Goal: Task Accomplishment & Management: Use online tool/utility

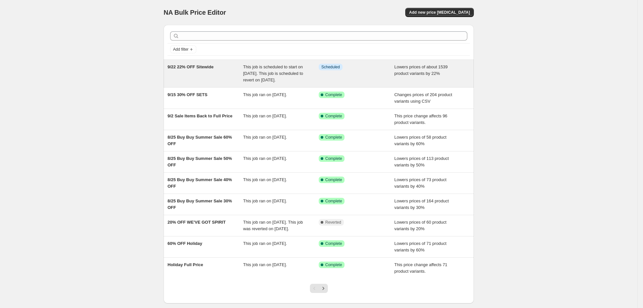
click at [188, 74] on div "9/22 22% OFF Sitewide" at bounding box center [206, 74] width 76 height 20
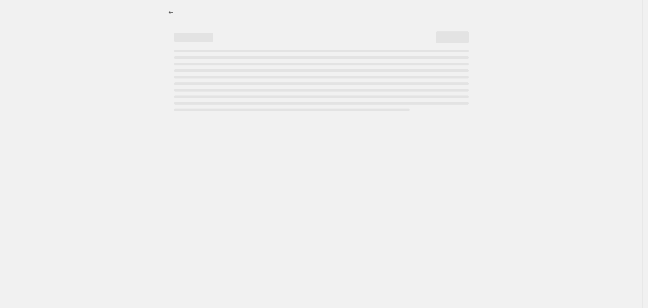
select select "percentage"
select select "inventory_quantity"
select select ">"
select select "not_equal"
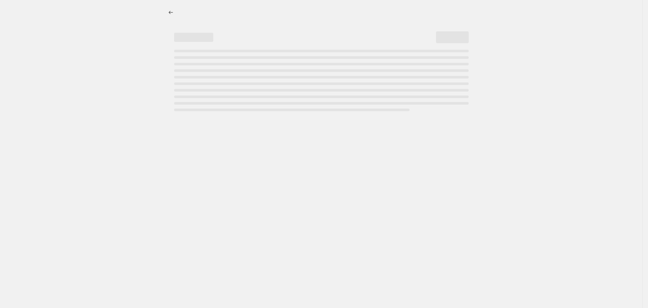
select select "not_equal"
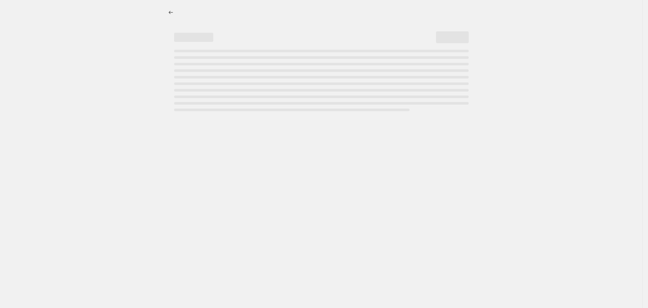
select select "not_equal"
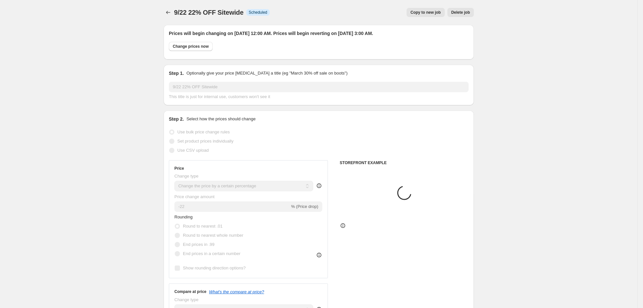
select select "tag"
select select "product_type"
select select "tag"
select select "collection"
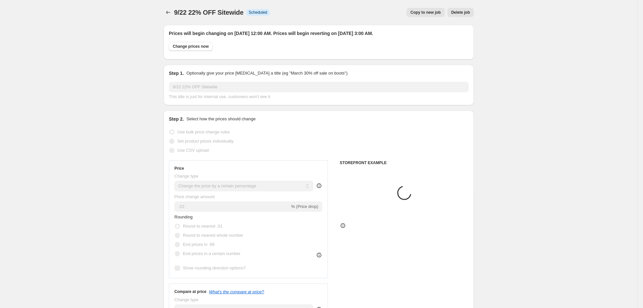
select select "tag"
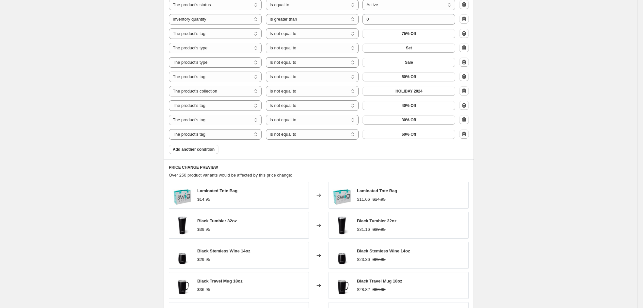
scroll to position [539, 0]
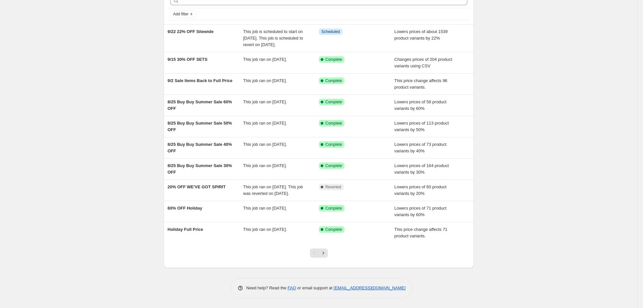
scroll to position [49, 0]
click at [326, 252] on icon "Next" at bounding box center [323, 253] width 7 height 7
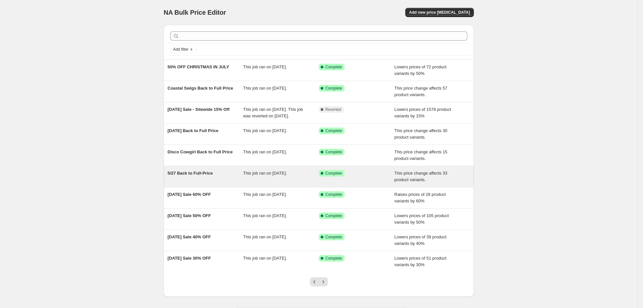
scroll to position [30, 0]
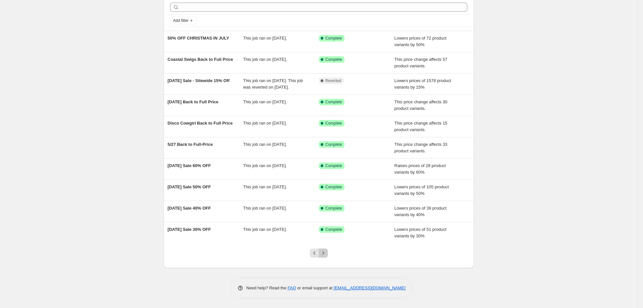
click at [327, 253] on icon "Next" at bounding box center [323, 253] width 7 height 7
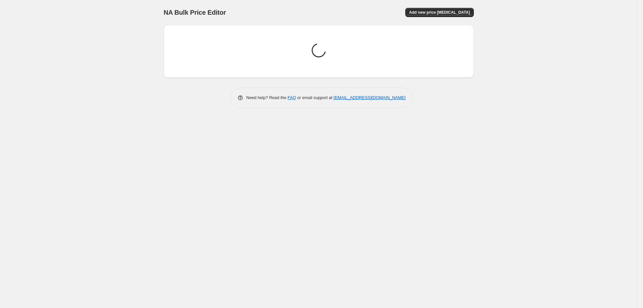
scroll to position [0, 0]
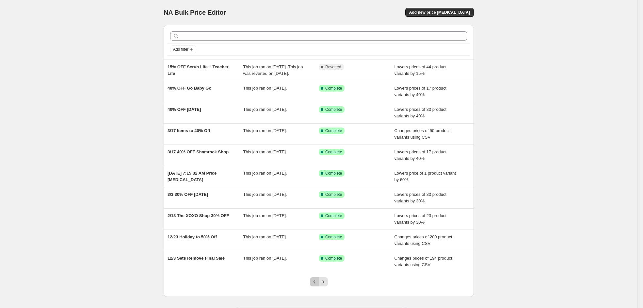
click at [318, 282] on icon "Previous" at bounding box center [314, 281] width 7 height 7
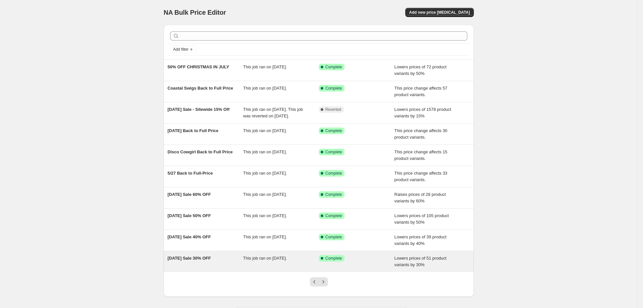
click at [198, 260] on span "Memorial Day Sale 30% OFF" at bounding box center [189, 257] width 43 height 5
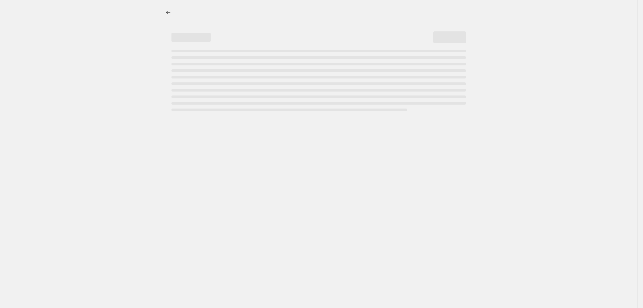
select select "percentage"
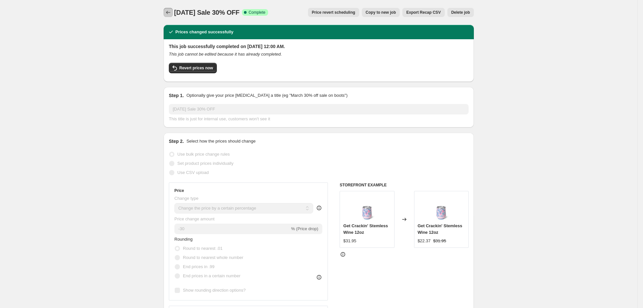
click at [171, 10] on icon "Price change jobs" at bounding box center [168, 12] width 7 height 7
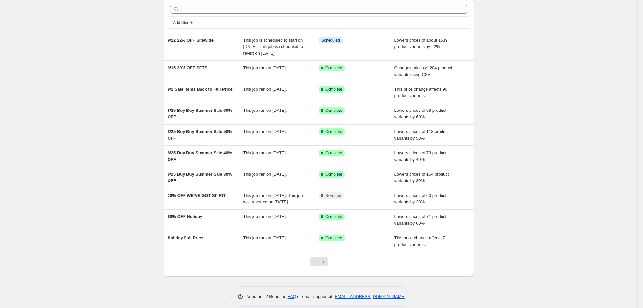
scroll to position [49, 0]
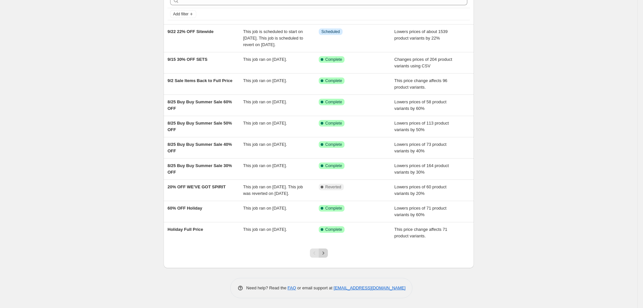
click at [326, 254] on icon "Next" at bounding box center [323, 253] width 7 height 7
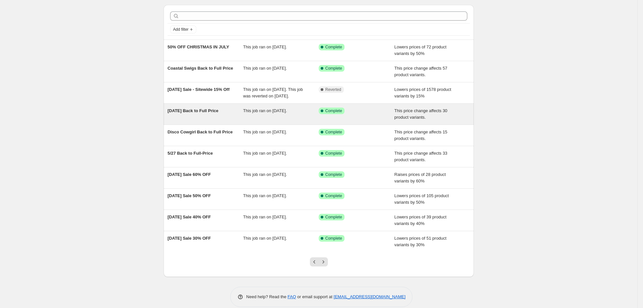
scroll to position [30, 0]
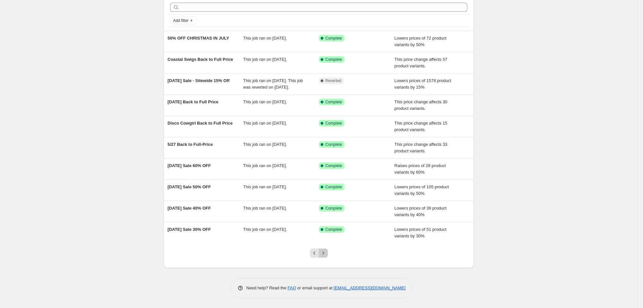
click at [327, 252] on icon "Next" at bounding box center [323, 253] width 7 height 7
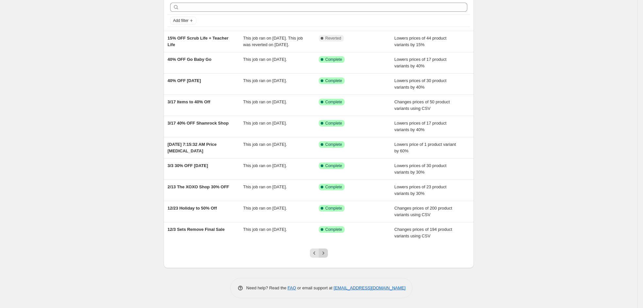
click at [326, 252] on icon "Next" at bounding box center [323, 253] width 7 height 7
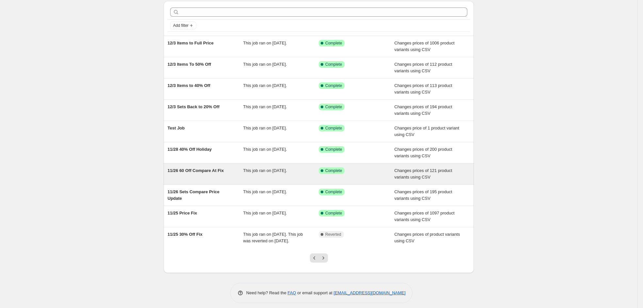
scroll to position [36, 0]
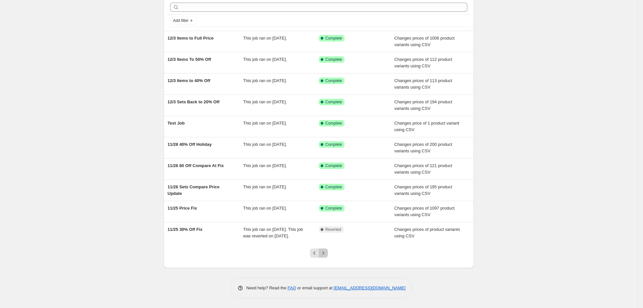
click at [327, 255] on icon "Next" at bounding box center [323, 253] width 7 height 7
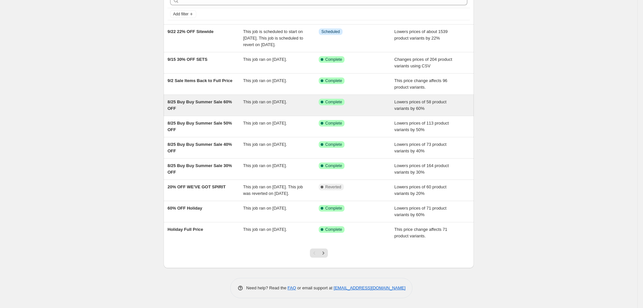
scroll to position [49, 0]
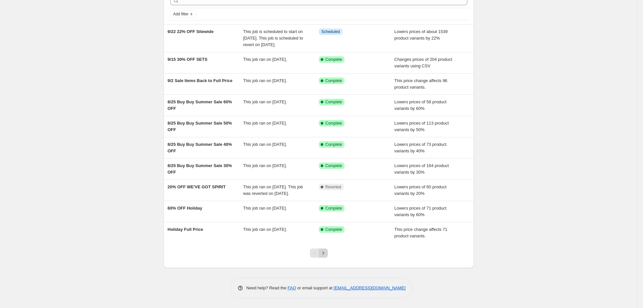
click at [327, 251] on icon "Next" at bounding box center [323, 253] width 7 height 7
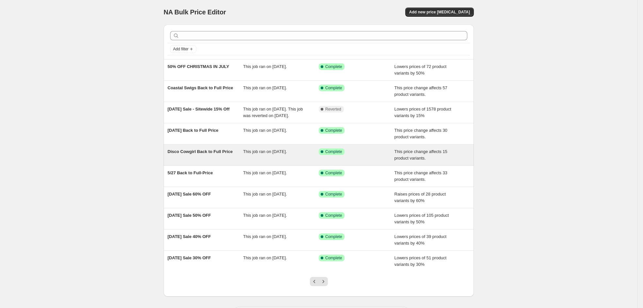
scroll to position [0, 0]
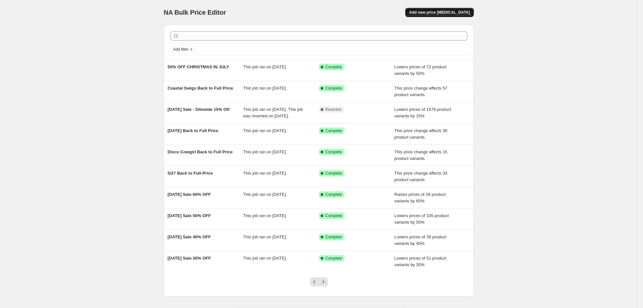
click at [438, 11] on span "Add new price [MEDICAL_DATA]" at bounding box center [439, 12] width 61 height 5
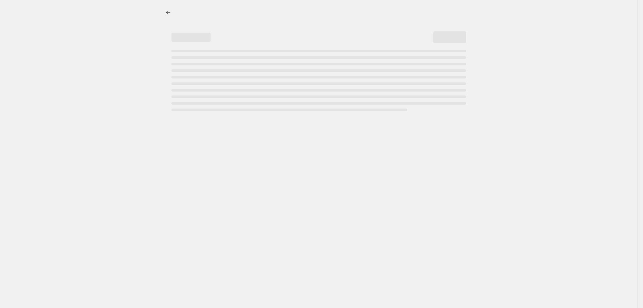
select select "percentage"
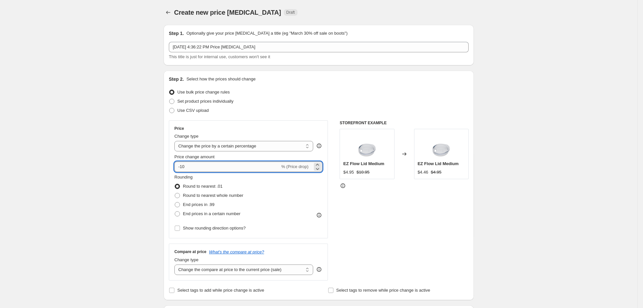
click at [191, 166] on input "-10" at bounding box center [227, 166] width 106 height 10
type input "-1"
type input "-20"
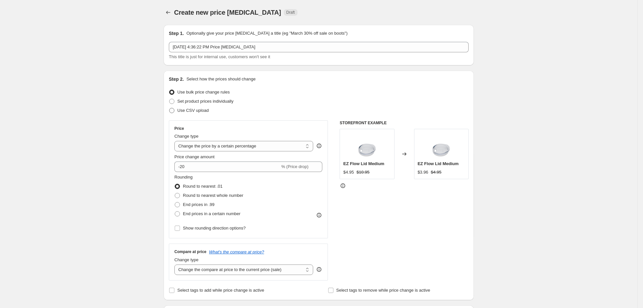
click at [192, 111] on span "Use CSV upload" at bounding box center [192, 110] width 31 height 5
click at [170, 108] on input "Use CSV upload" at bounding box center [169, 108] width 0 height 0
radio input "true"
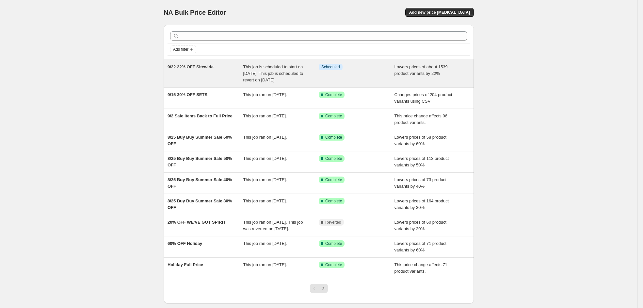
click at [193, 79] on div "9/22 22% OFF Sitewide" at bounding box center [206, 74] width 76 height 20
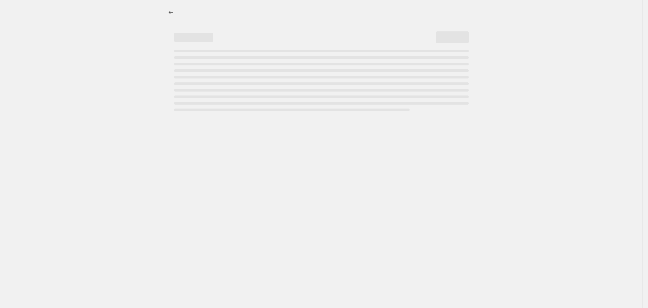
select select "percentage"
select select "inventory_quantity"
select select ">"
select select "not_equal"
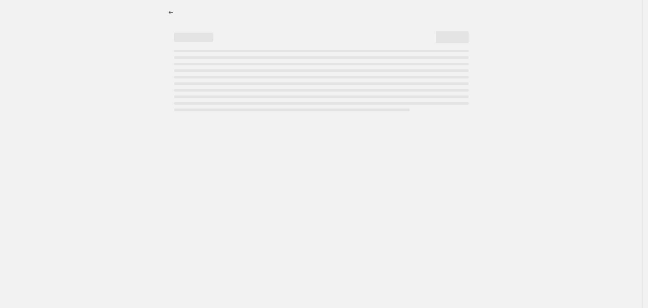
select select "not_equal"
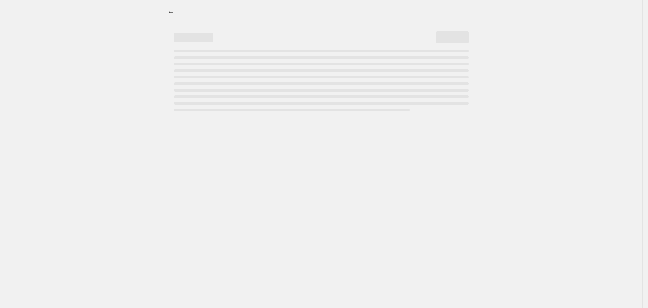
select select "not_equal"
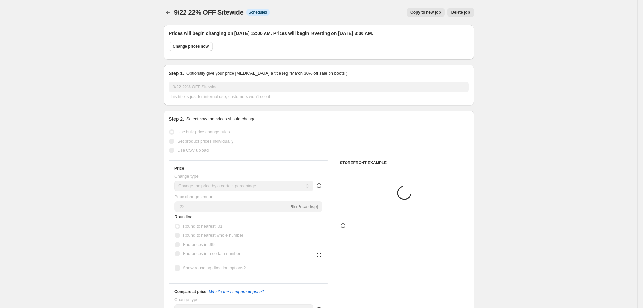
select select "tag"
select select "product_type"
select select "tag"
select select "collection"
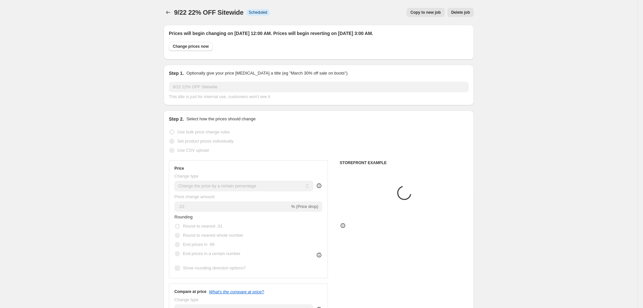
select select "tag"
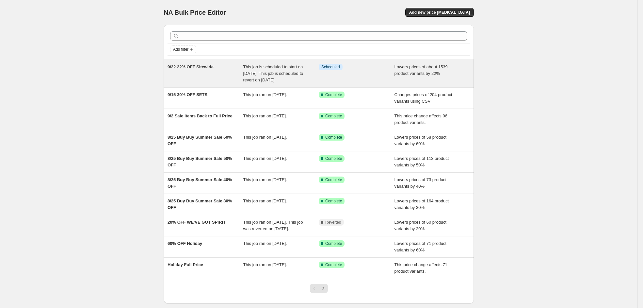
click at [183, 77] on div "9/22 22% OFF Sitewide" at bounding box center [206, 74] width 76 height 20
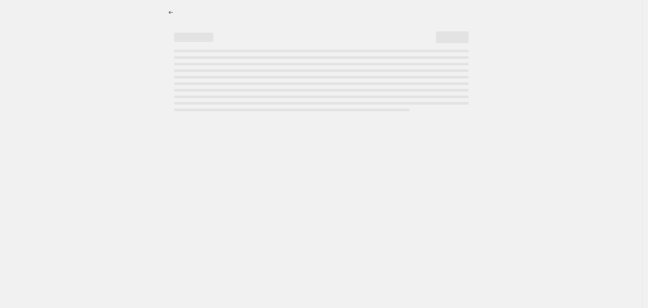
select select "percentage"
select select "product_status"
select select "inventory_quantity"
select select ">"
select select "tag"
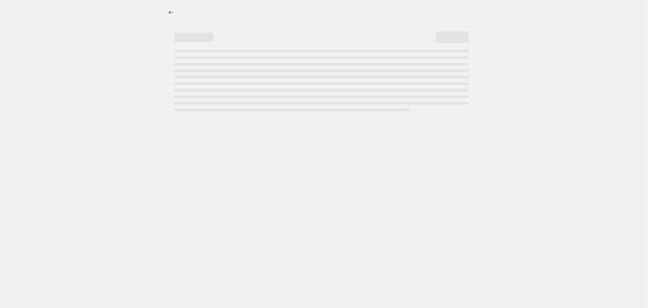
select select "not_equal"
select select "product_type"
select select "not_equal"
select select "product_type"
select select "not_equal"
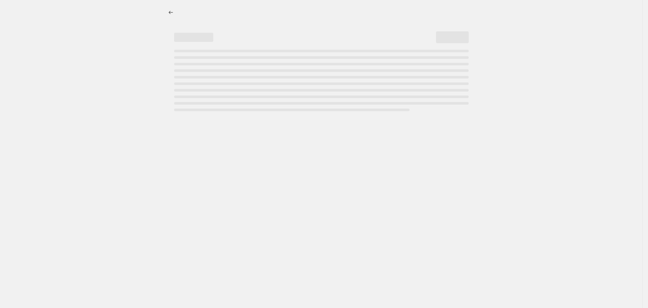
select select "tag"
select select "not_equal"
select select "collection"
select select "not_equal"
select select "tag"
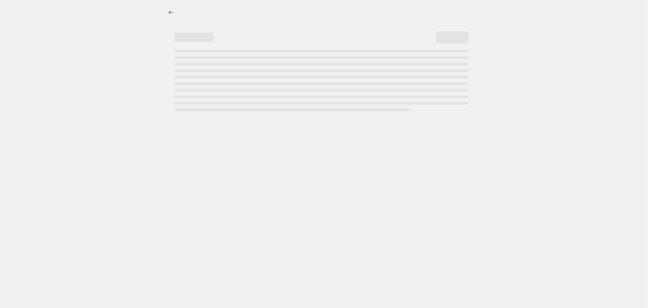
select select "not_equal"
select select "tag"
select select "not_equal"
select select "tag"
select select "not_equal"
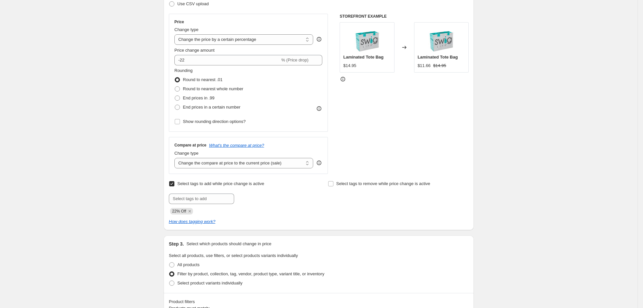
scroll to position [147, 0]
